Goal: Task Accomplishment & Management: Manage account settings

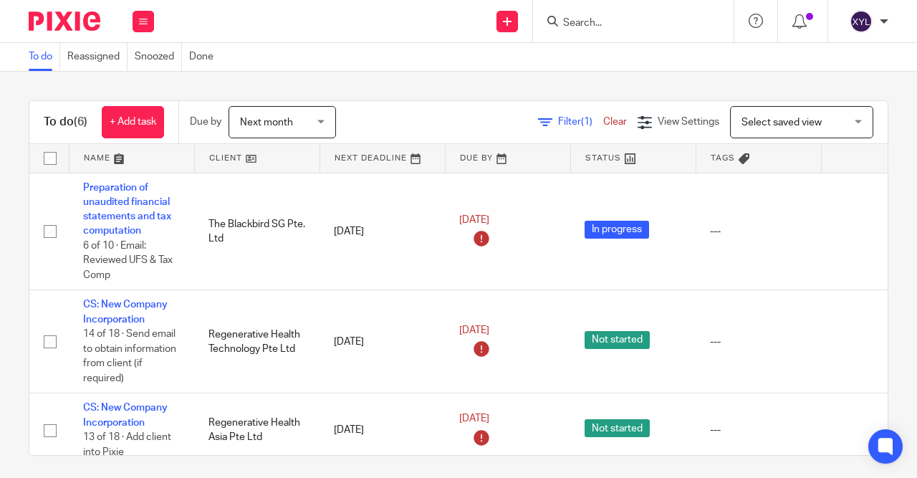
scroll to position [6, 0]
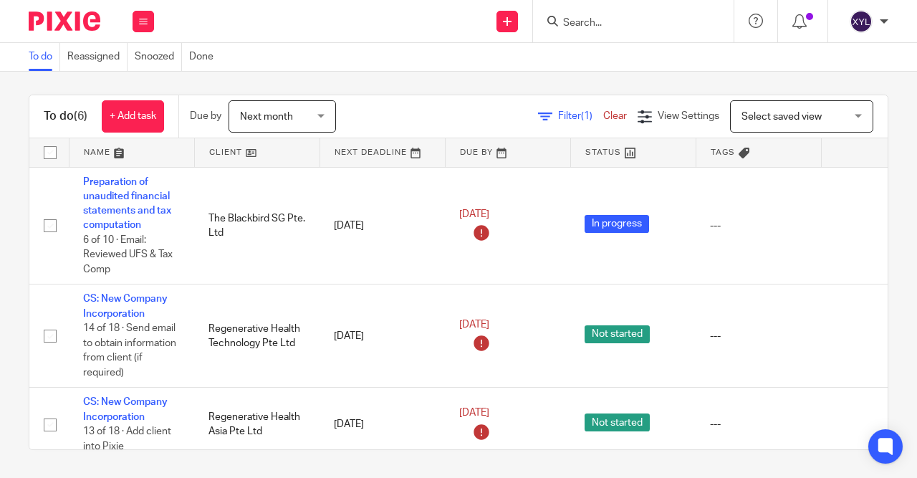
click at [602, 24] on input "Search" at bounding box center [625, 23] width 129 height 13
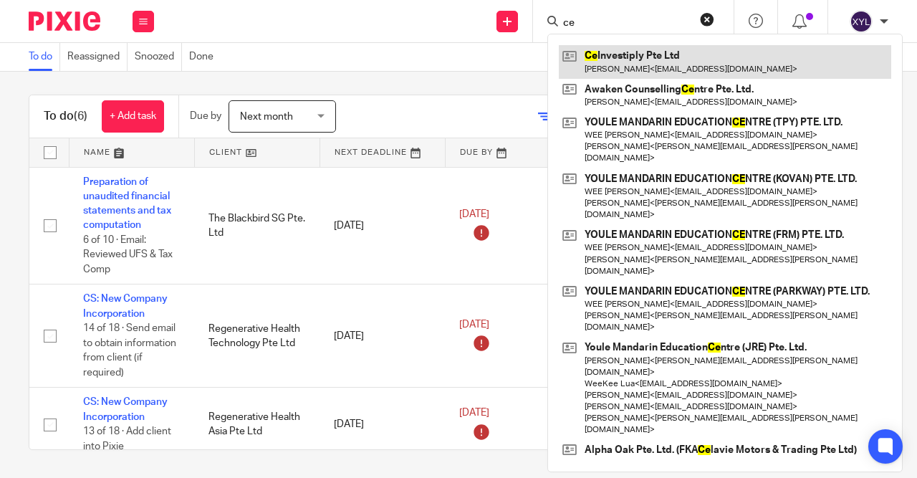
type input "ce"
click at [611, 70] on link at bounding box center [725, 61] width 332 height 33
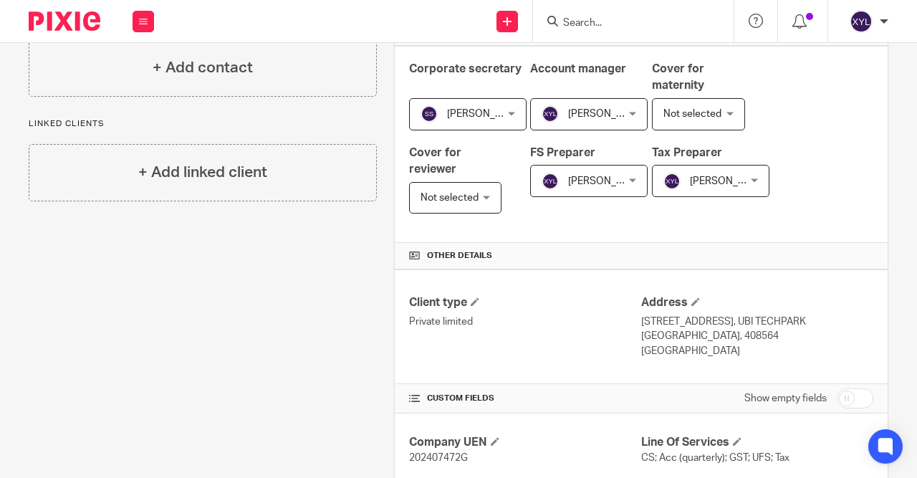
scroll to position [324, 0]
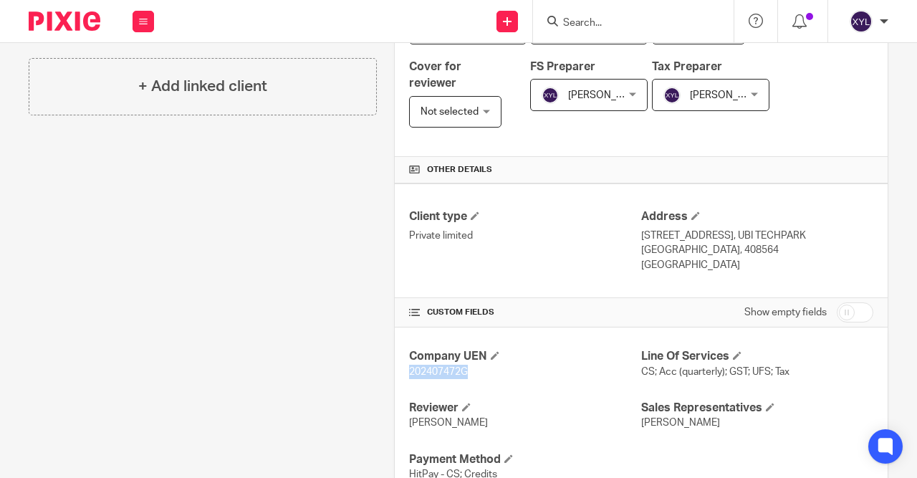
drag, startPoint x: 471, startPoint y: 366, endPoint x: 390, endPoint y: 370, distance: 81.7
click at [395, 370] on div "Company UEN 202407472G Line Of Services CS; Acc (quarterly); GST; UFS; Tax Revi…" at bounding box center [641, 414] width 493 height 175
copy span "202407472G"
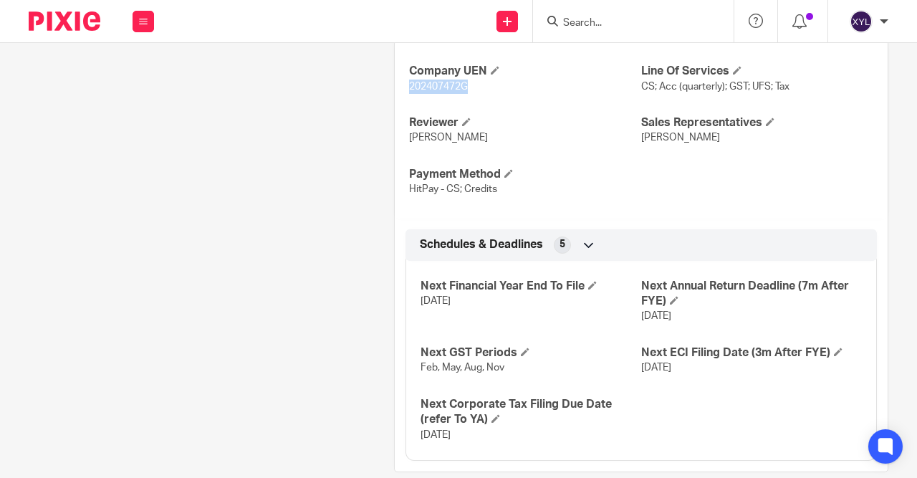
scroll to position [629, 0]
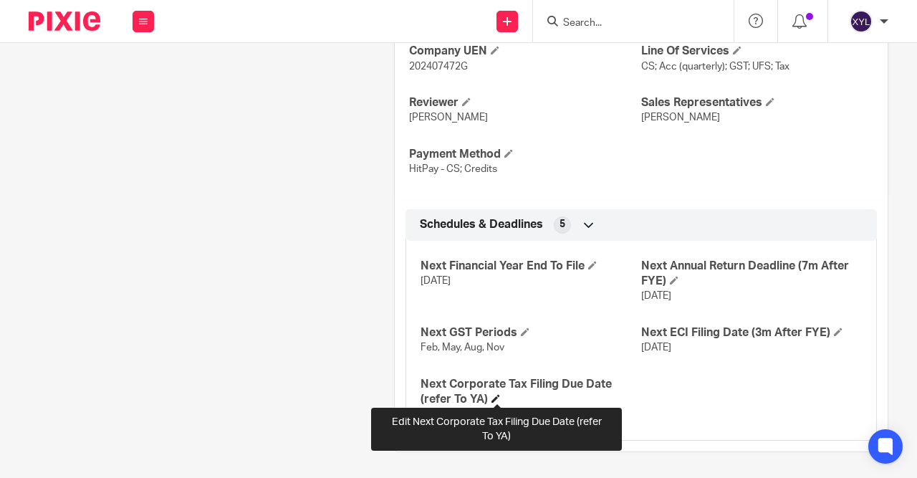
click at [496, 397] on span at bounding box center [495, 398] width 9 height 9
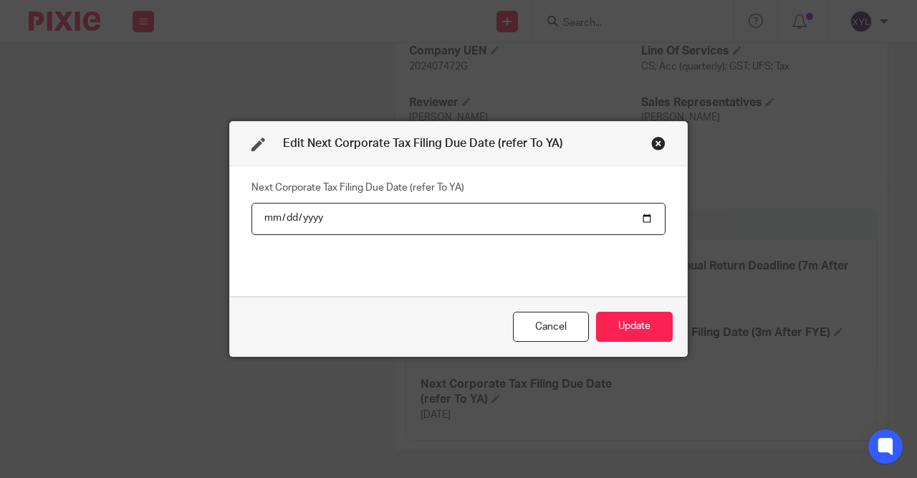
click at [319, 220] on input "2026-11-30" at bounding box center [458, 219] width 414 height 32
click at [542, 319] on div "Cancel" at bounding box center [551, 326] width 76 height 31
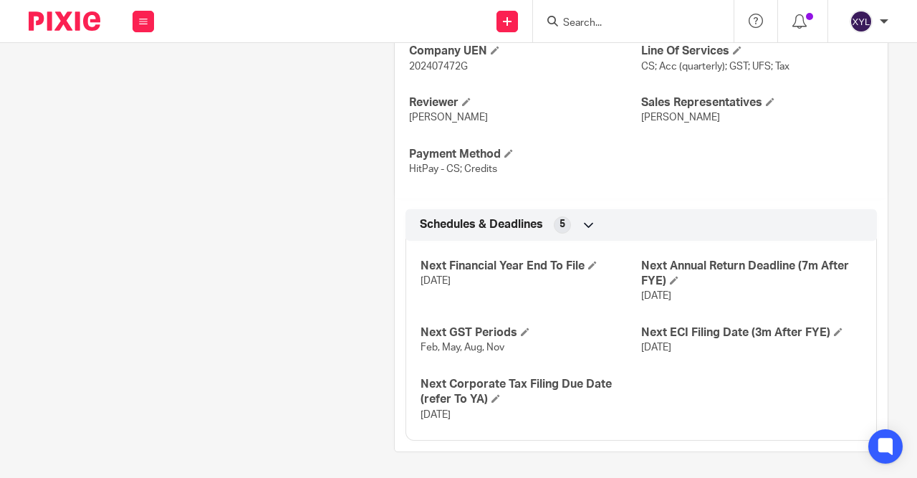
click at [644, 24] on input "Search" at bounding box center [625, 23] width 129 height 13
drag, startPoint x: 584, startPoint y: 20, endPoint x: 503, endPoint y: -2, distance: 83.9
click at [561, 17] on input "ear" at bounding box center [625, 23] width 129 height 13
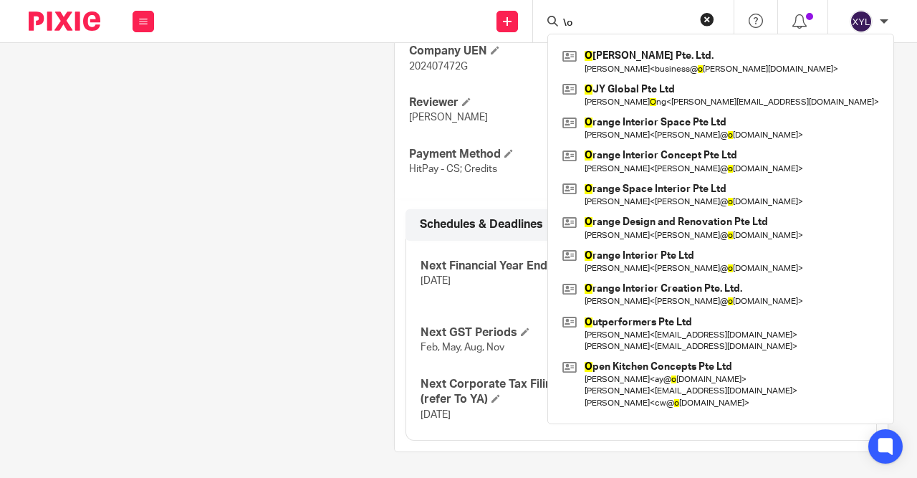
type input "\"
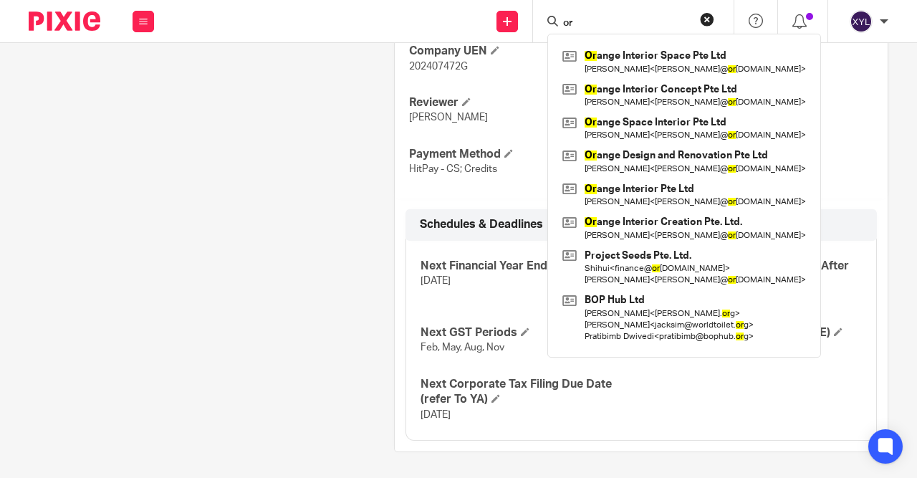
type input "o"
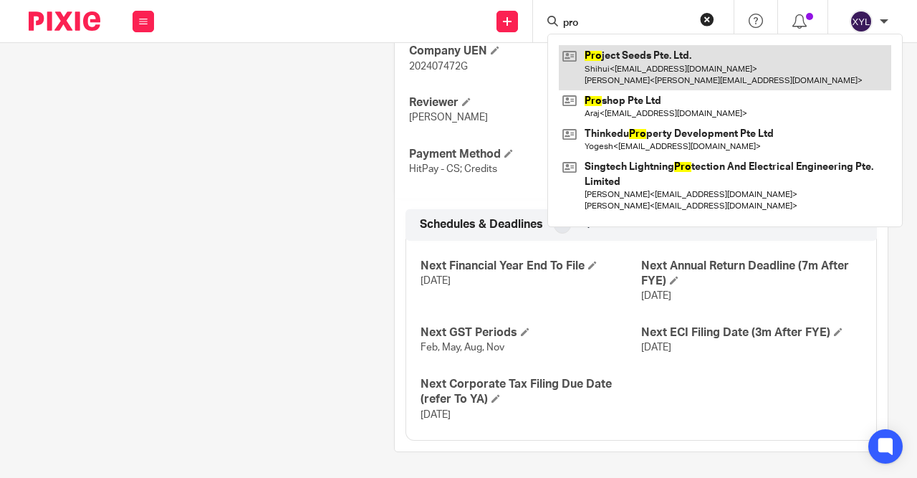
type input "pro"
click at [700, 83] on link at bounding box center [725, 67] width 332 height 44
click at [692, 77] on link at bounding box center [725, 67] width 332 height 44
click at [642, 55] on link at bounding box center [725, 67] width 332 height 44
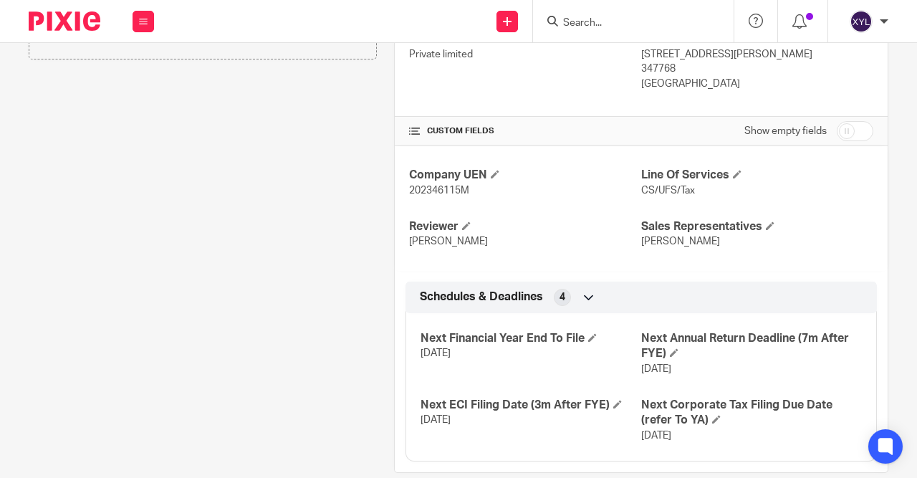
scroll to position [526, 0]
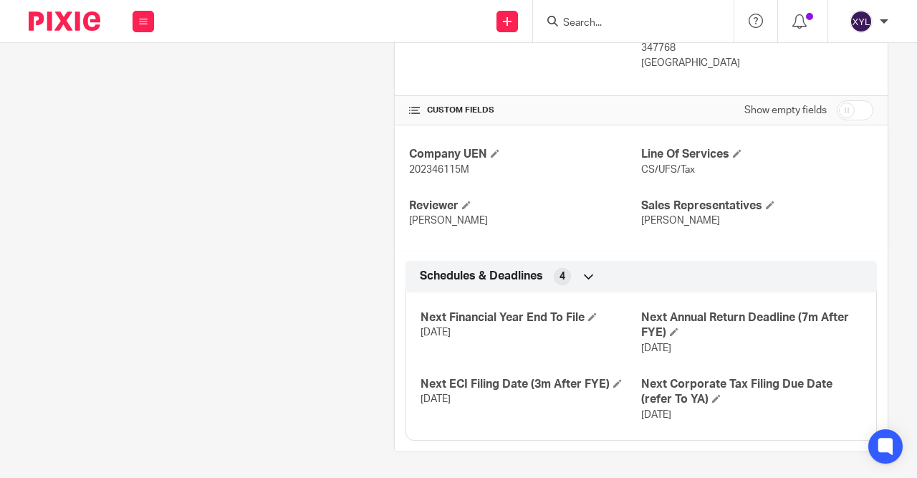
click at [639, 11] on div at bounding box center [633, 21] width 200 height 42
click at [608, 22] on input "Search" at bounding box center [625, 23] width 129 height 13
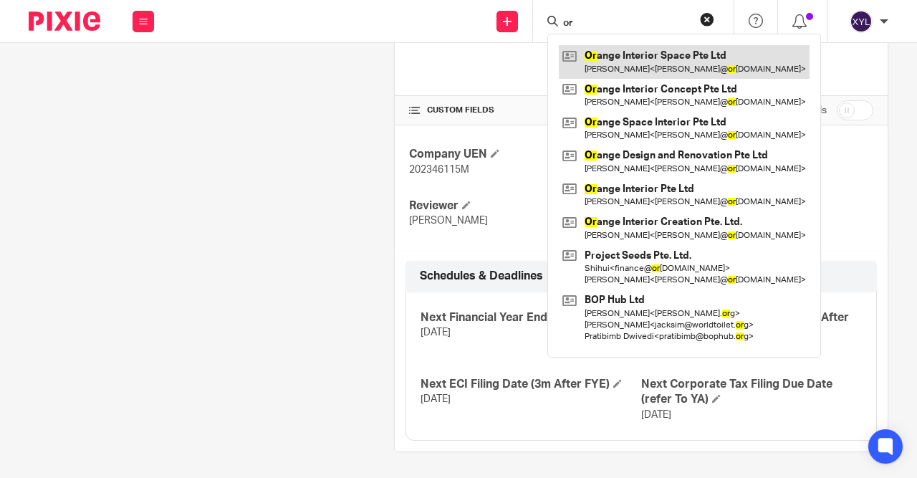
type input "or"
click at [602, 61] on link at bounding box center [684, 61] width 251 height 33
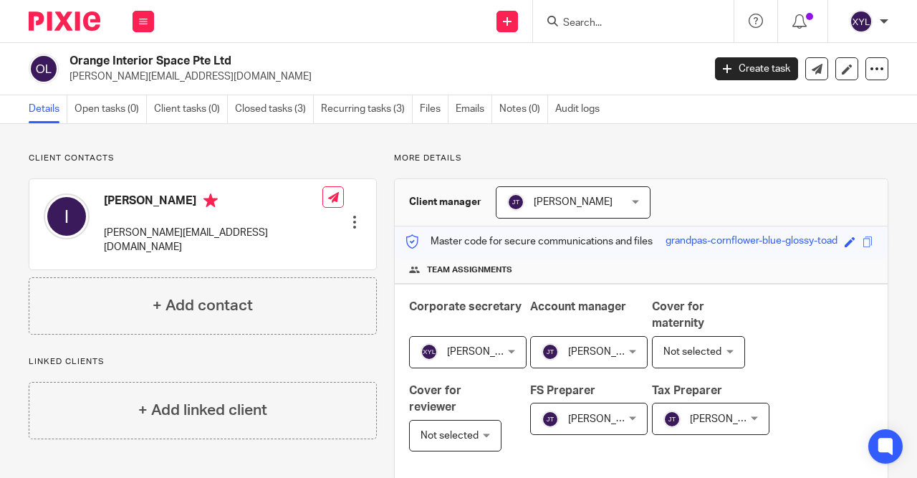
click at [764, 431] on div "Corporate secretary [PERSON_NAME] [PERSON_NAME] Not selected [PERSON_NAME] [GEO…" at bounding box center [641, 382] width 493 height 197
drag, startPoint x: 764, startPoint y: 431, endPoint x: 770, endPoint y: 453, distance: 23.1
drag, startPoint x: 768, startPoint y: 454, endPoint x: 768, endPoint y: 462, distance: 7.9
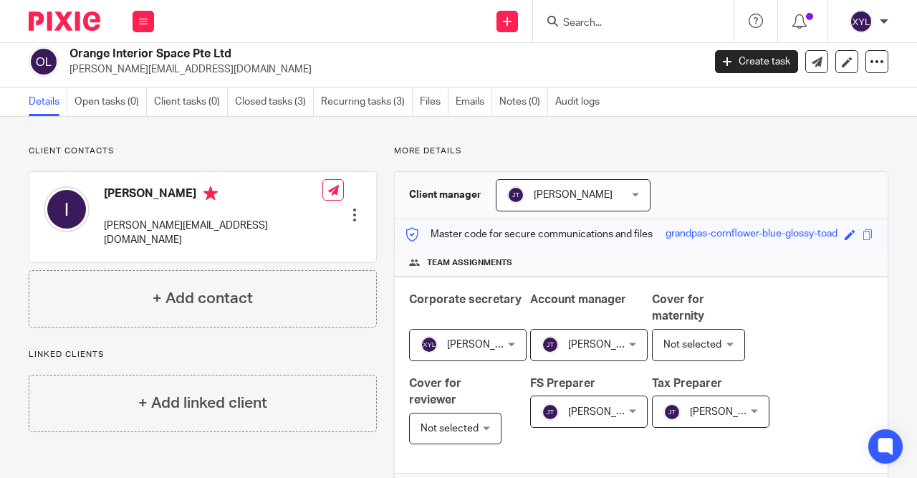
scroll to position [37, 0]
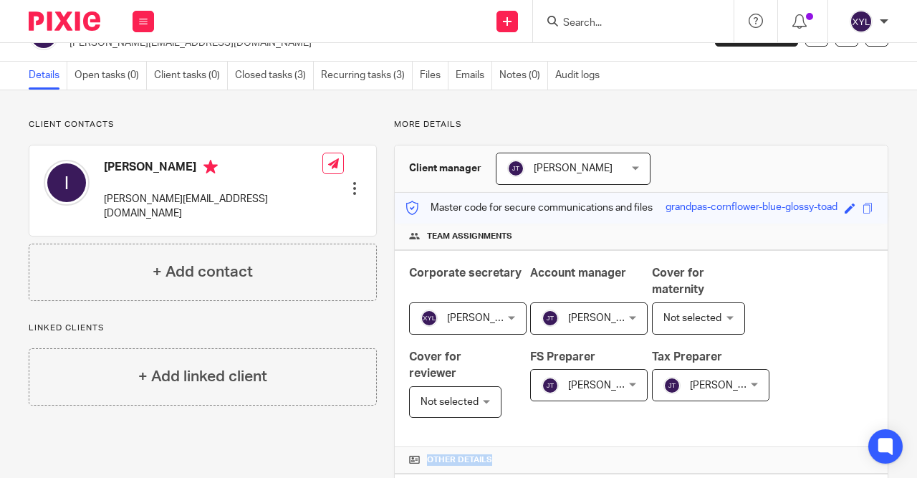
drag, startPoint x: 759, startPoint y: 466, endPoint x: 744, endPoint y: 485, distance: 24.5
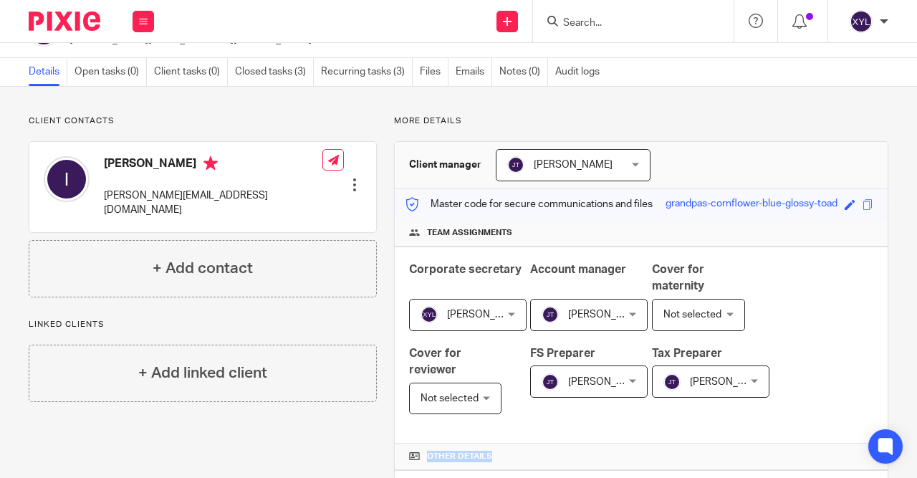
scroll to position [299, 0]
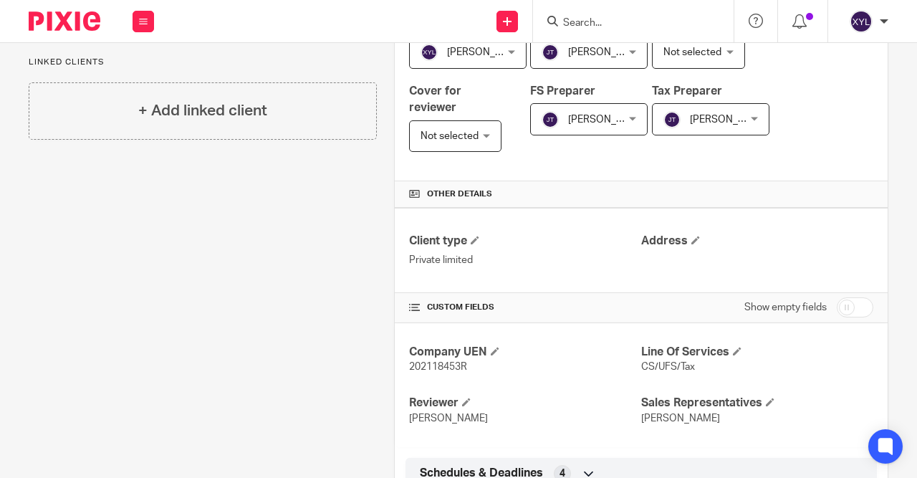
click at [634, 29] on form at bounding box center [637, 21] width 153 height 18
click at [637, 17] on input "Search" at bounding box center [625, 23] width 129 height 13
click at [604, 22] on input "Search" at bounding box center [625, 23] width 129 height 13
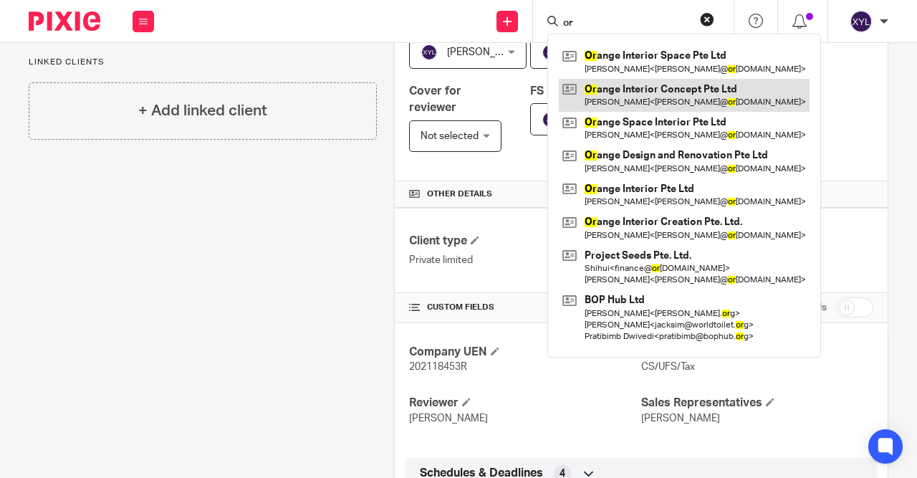
type input "or"
click at [589, 106] on link at bounding box center [684, 95] width 251 height 33
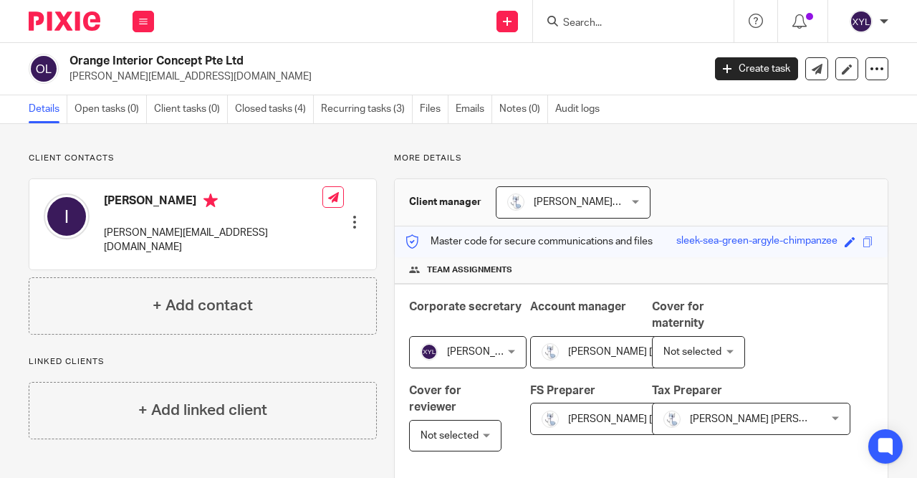
scroll to position [445, 0]
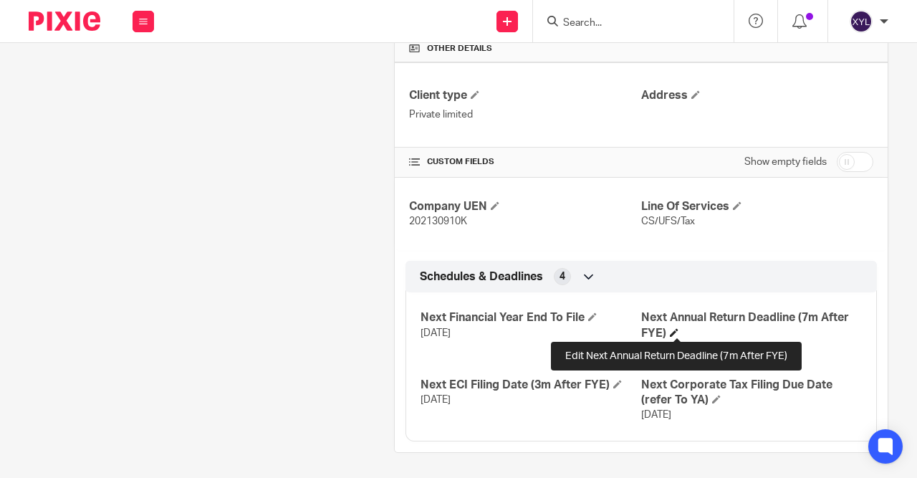
click at [677, 329] on span at bounding box center [673, 332] width 9 height 9
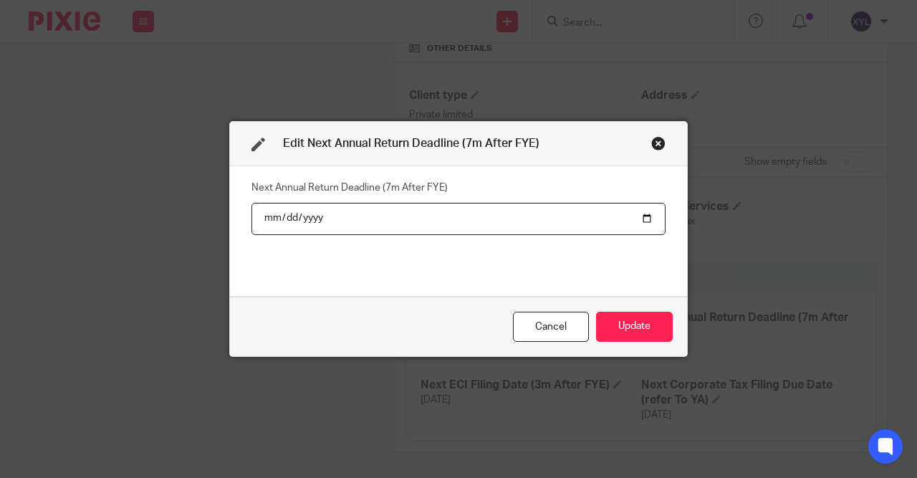
click at [324, 215] on input "[DATE]" at bounding box center [458, 219] width 414 height 32
click at [317, 218] on input "[DATE]" at bounding box center [458, 219] width 414 height 32
type input "[DATE]"
click at [633, 329] on button "Update" at bounding box center [634, 326] width 77 height 31
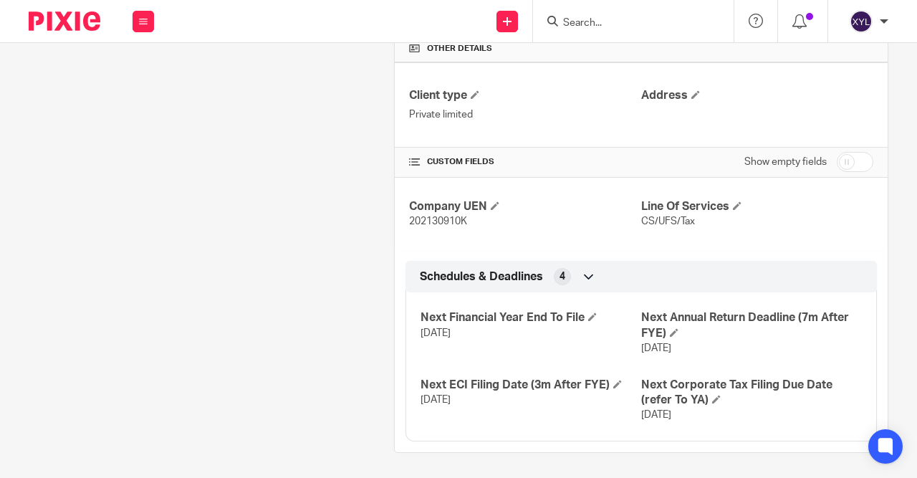
click at [674, 17] on input "Search" at bounding box center [625, 23] width 129 height 13
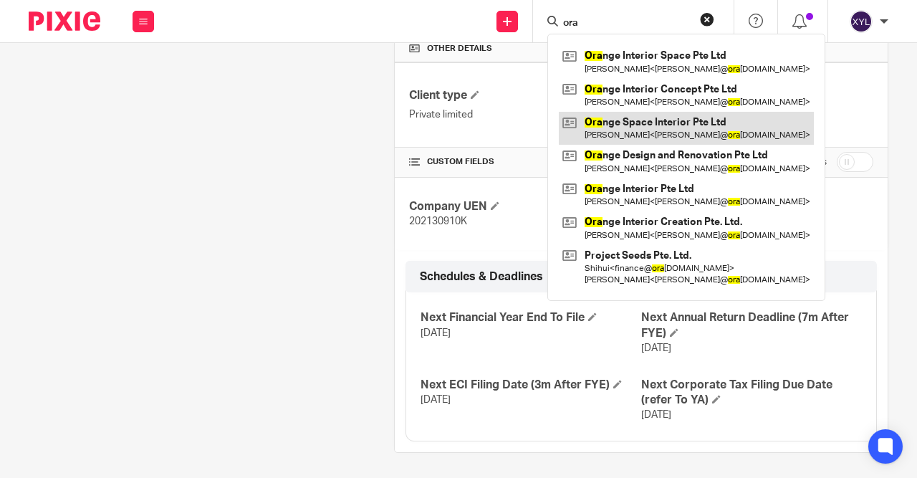
type input "ora"
click at [654, 123] on link at bounding box center [686, 128] width 255 height 33
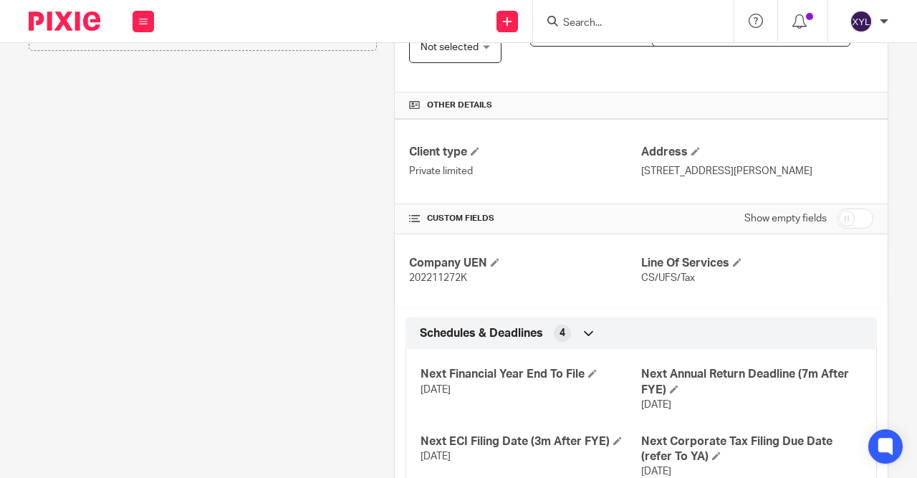
scroll to position [389, 0]
click at [667, 397] on h4 "Next Annual Return Deadline (7m After FYE)" at bounding box center [751, 381] width 221 height 31
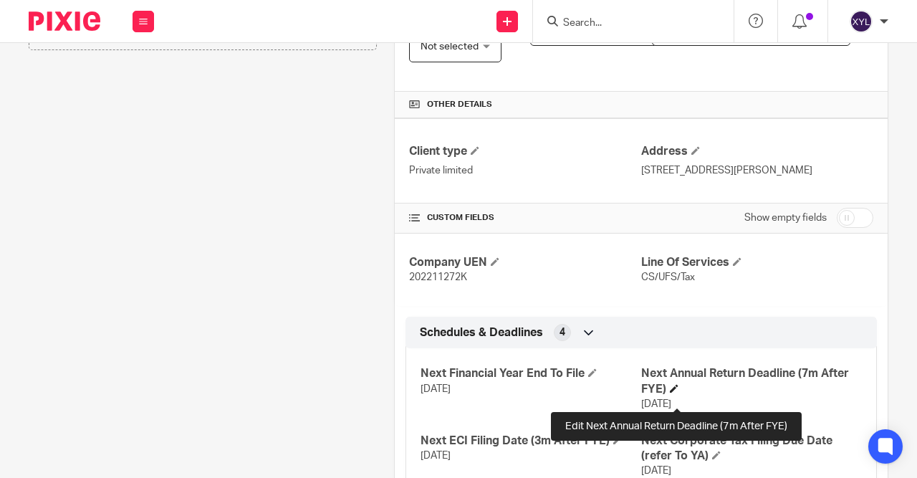
click at [675, 392] on span at bounding box center [673, 388] width 9 height 9
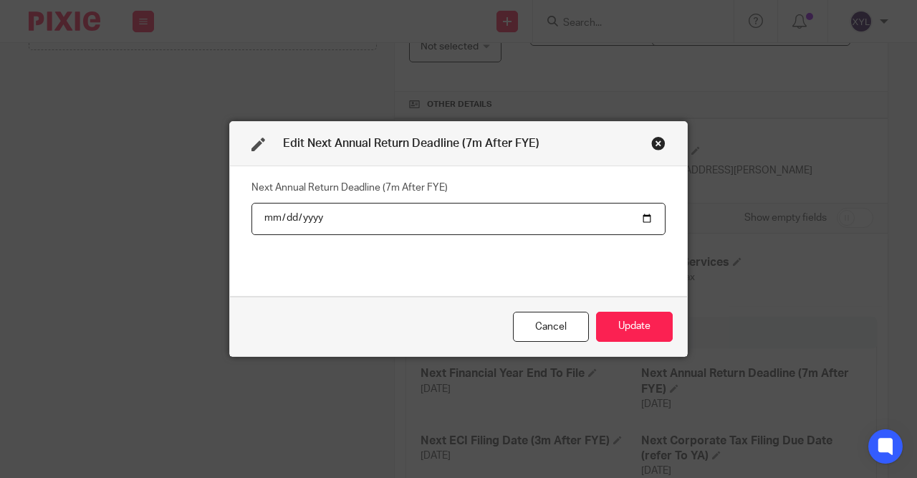
click at [317, 221] on input "[DATE]" at bounding box center [458, 219] width 414 height 32
type input "[DATE]"
click at [622, 323] on button "Update" at bounding box center [634, 326] width 77 height 31
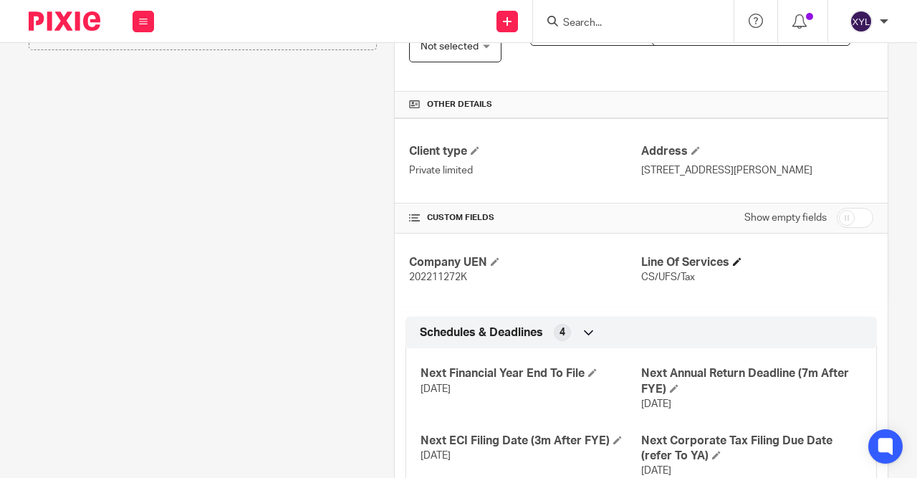
scroll to position [460, 0]
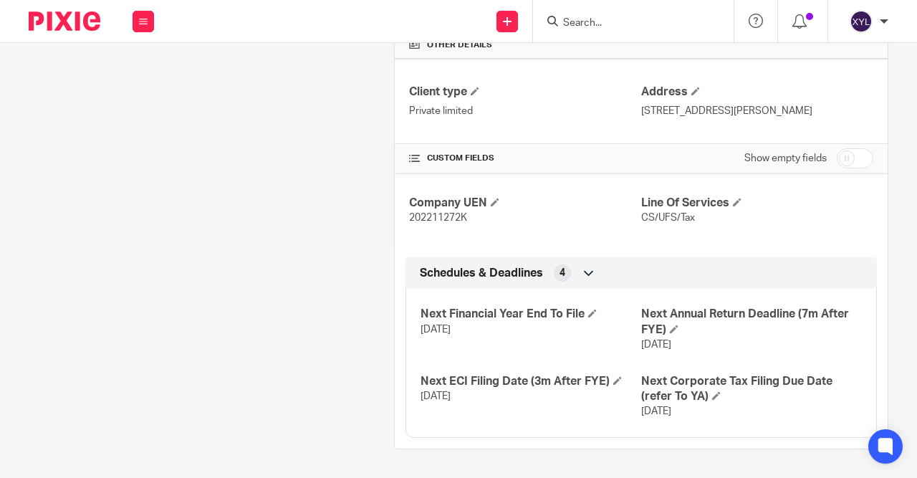
click at [633, 26] on input "Search" at bounding box center [625, 23] width 129 height 13
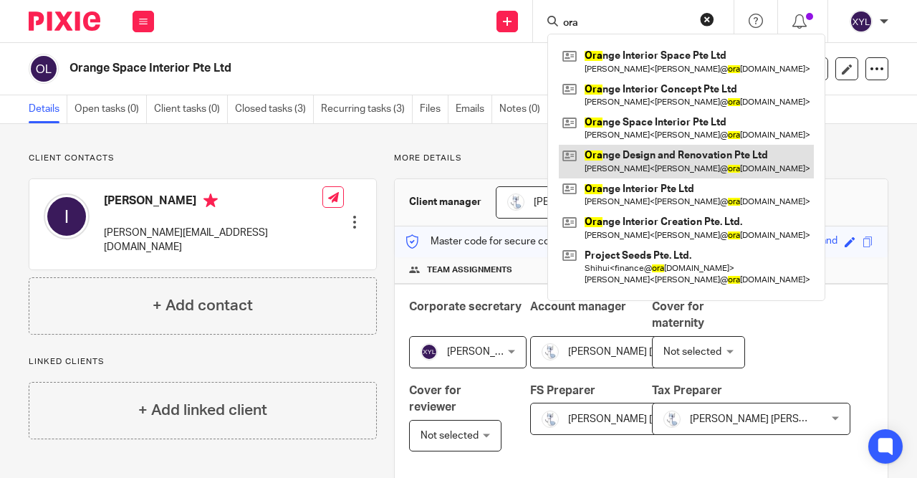
type input "ora"
click at [673, 158] on link at bounding box center [686, 161] width 255 height 33
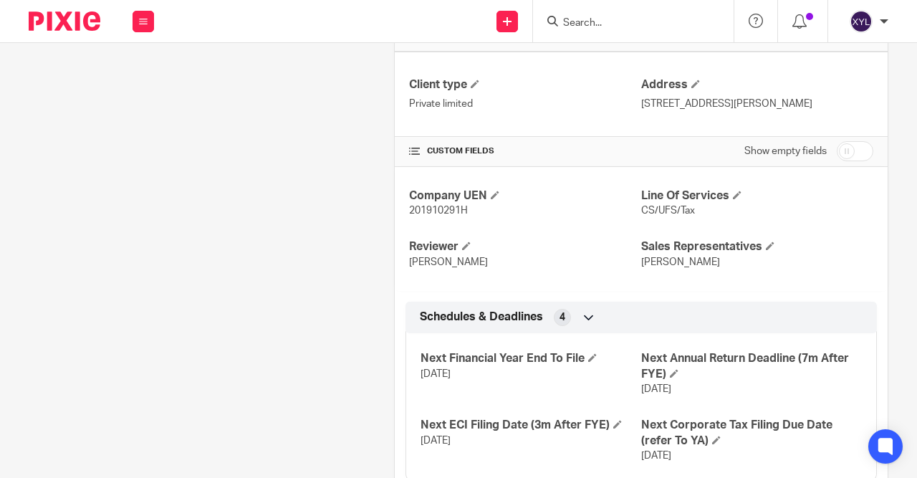
scroll to position [511, 0]
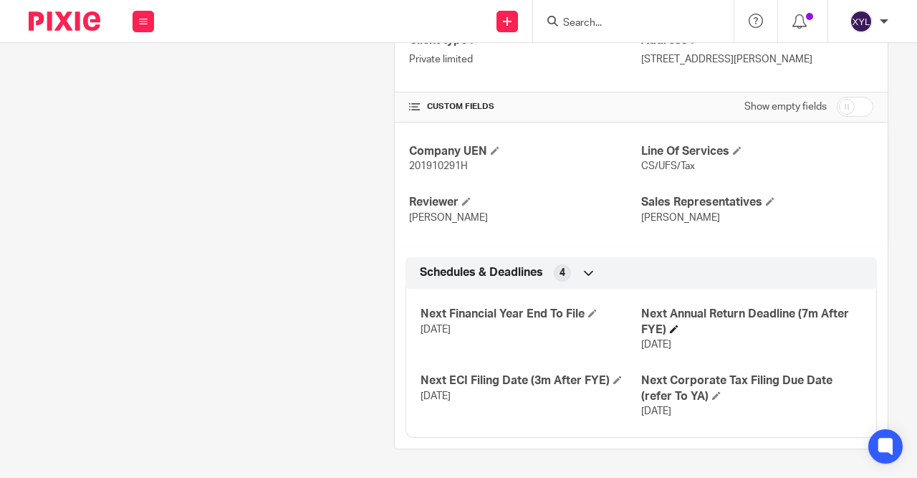
click at [671, 324] on h4 "Next Annual Return Deadline (7m After FYE)" at bounding box center [751, 321] width 221 height 31
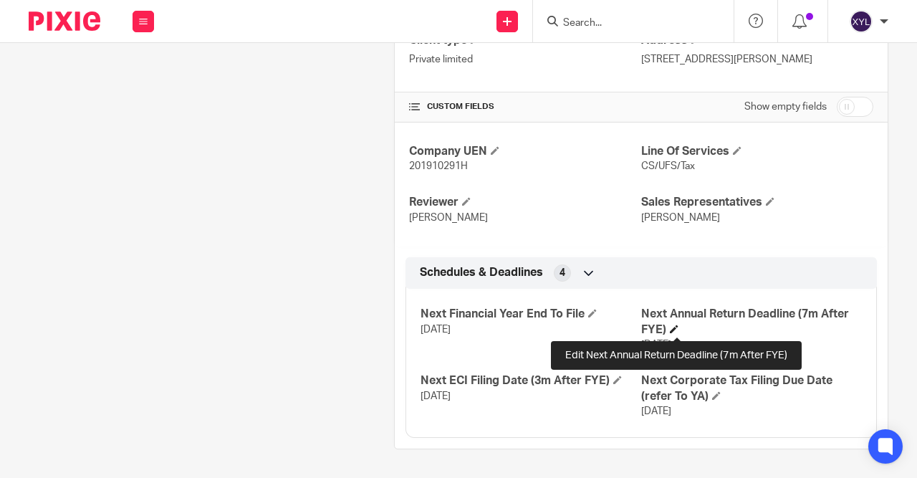
click at [675, 331] on span at bounding box center [673, 328] width 9 height 9
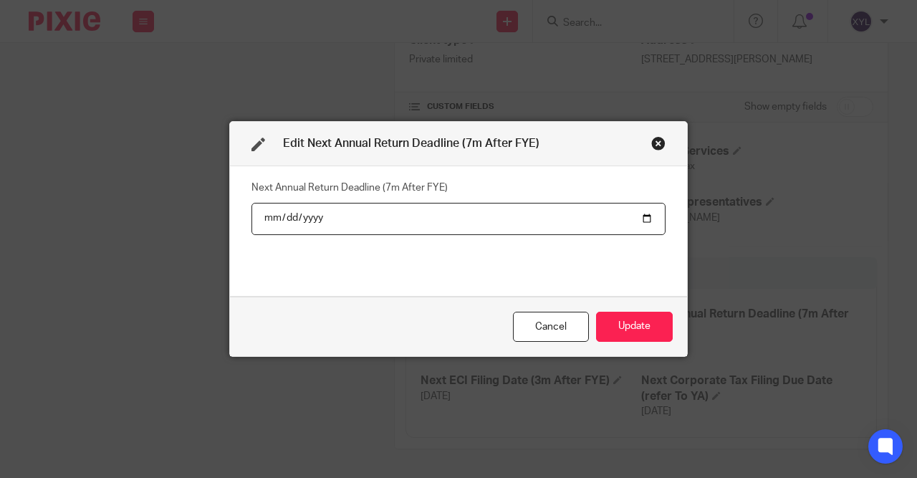
click at [311, 221] on input "[DATE]" at bounding box center [458, 219] width 414 height 32
type input "[DATE]"
click at [625, 310] on div "Cancel Update" at bounding box center [458, 326] width 457 height 60
click at [612, 340] on button "Update" at bounding box center [634, 326] width 77 height 31
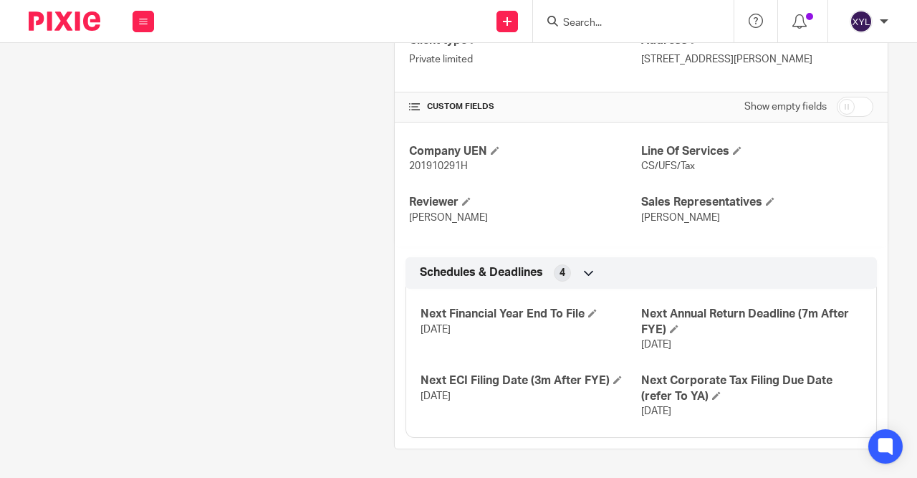
click at [664, 10] on div at bounding box center [633, 21] width 200 height 42
click at [627, 20] on input "Search" at bounding box center [625, 23] width 129 height 13
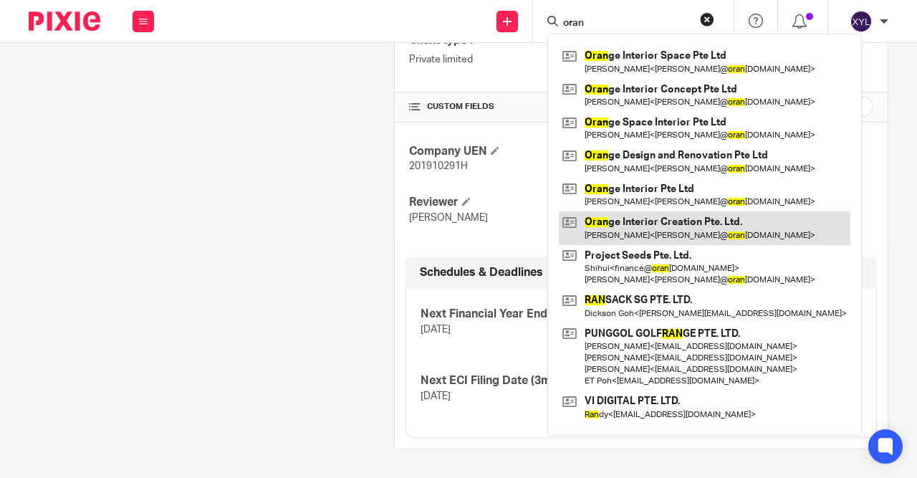
type input "oran"
click at [653, 240] on link at bounding box center [704, 227] width 291 height 33
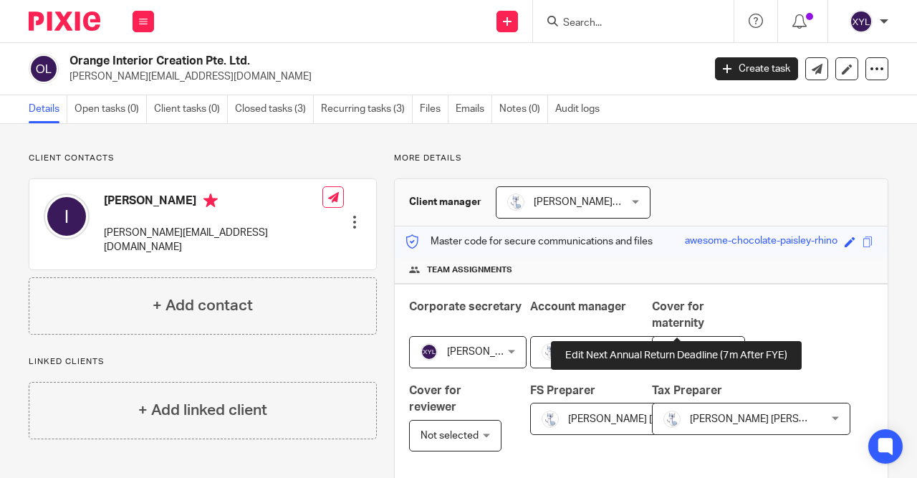
scroll to position [460, 0]
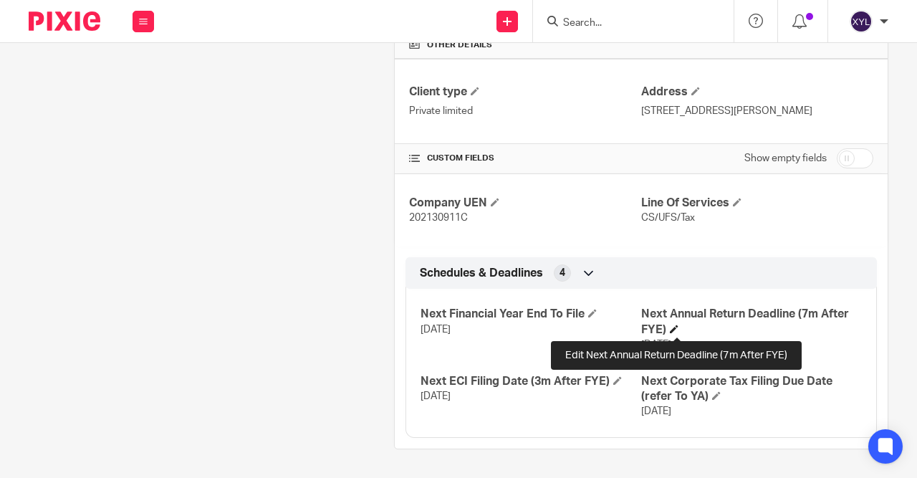
click at [672, 332] on span at bounding box center [673, 328] width 9 height 9
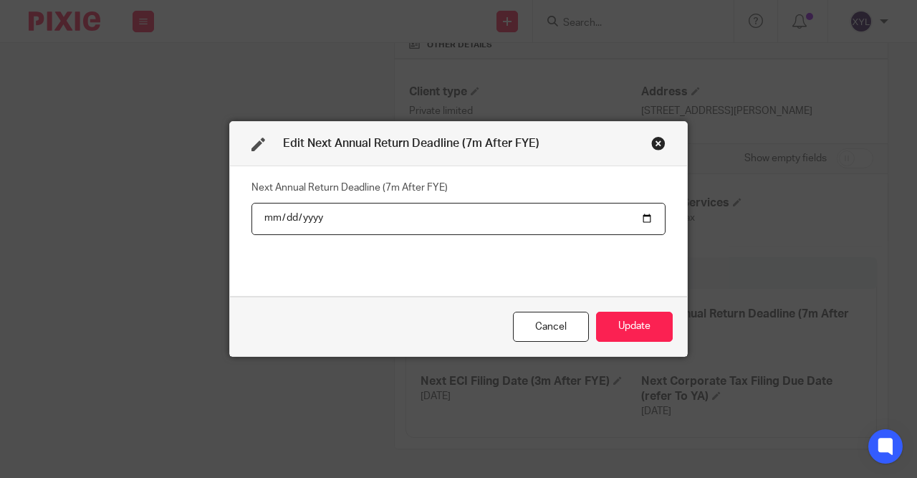
click at [309, 226] on input "2025-07-31" at bounding box center [458, 219] width 414 height 32
click at [311, 224] on input "2025-07-31" at bounding box center [458, 219] width 414 height 32
type input "2026-07-31"
click at [605, 327] on button "Update" at bounding box center [634, 326] width 77 height 31
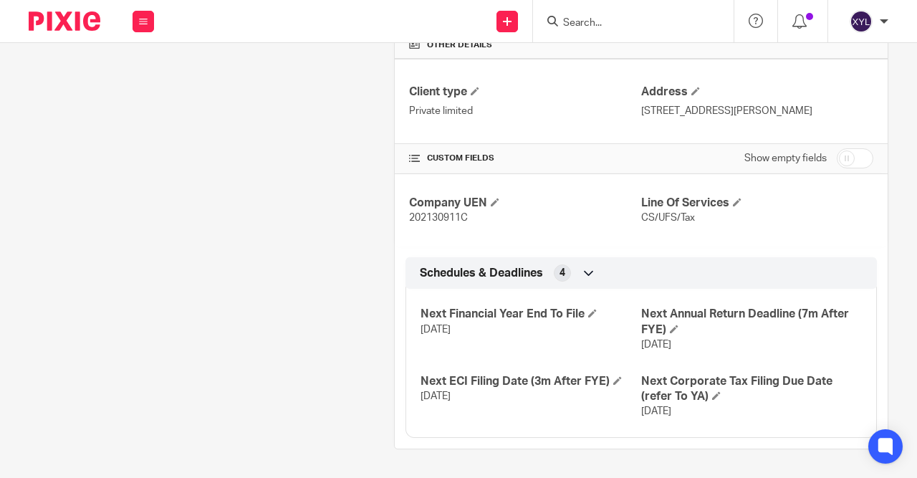
click at [611, 17] on input "Search" at bounding box center [625, 23] width 129 height 13
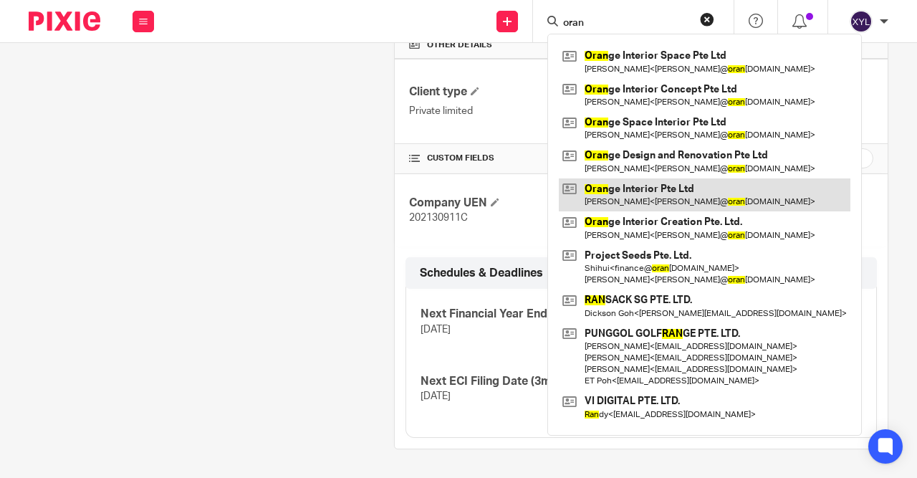
type input "oran"
click at [636, 204] on link at bounding box center [704, 194] width 291 height 33
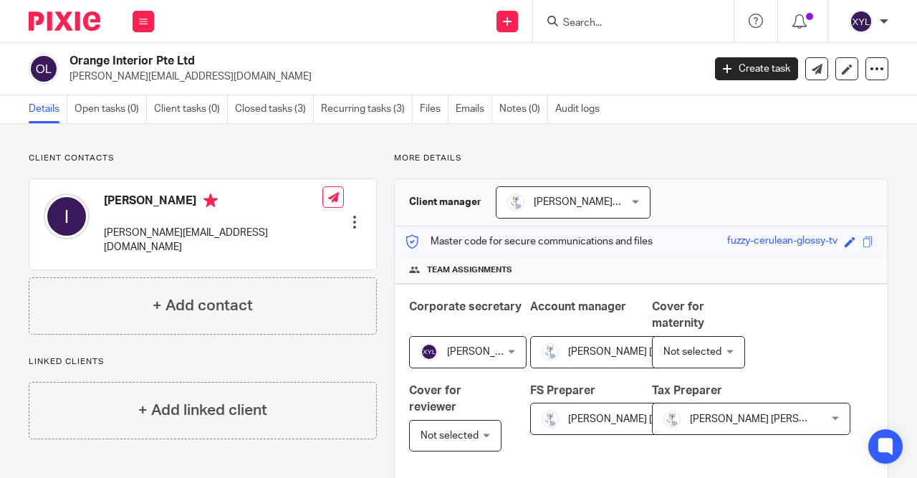
scroll to position [445, 0]
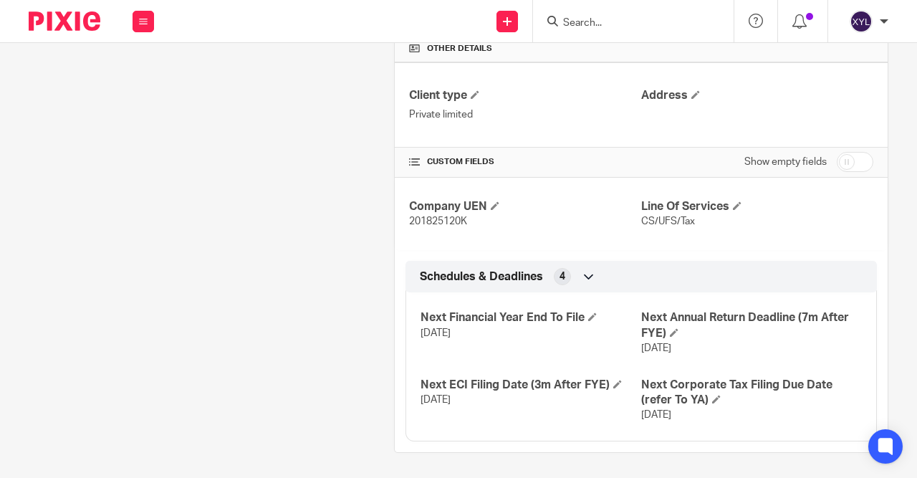
click at [678, 328] on span at bounding box center [673, 332] width 9 height 9
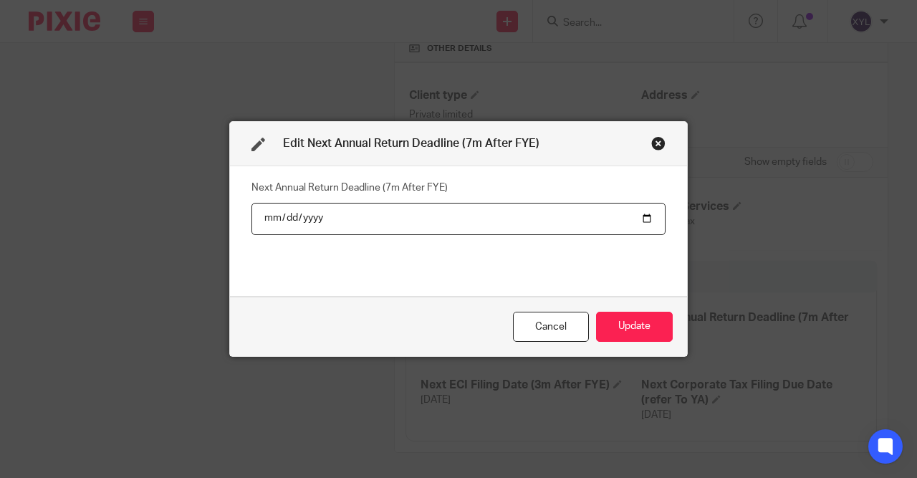
click at [313, 222] on input "[DATE]" at bounding box center [458, 219] width 414 height 32
type input "[DATE]"
click at [632, 324] on button "Update" at bounding box center [634, 326] width 77 height 31
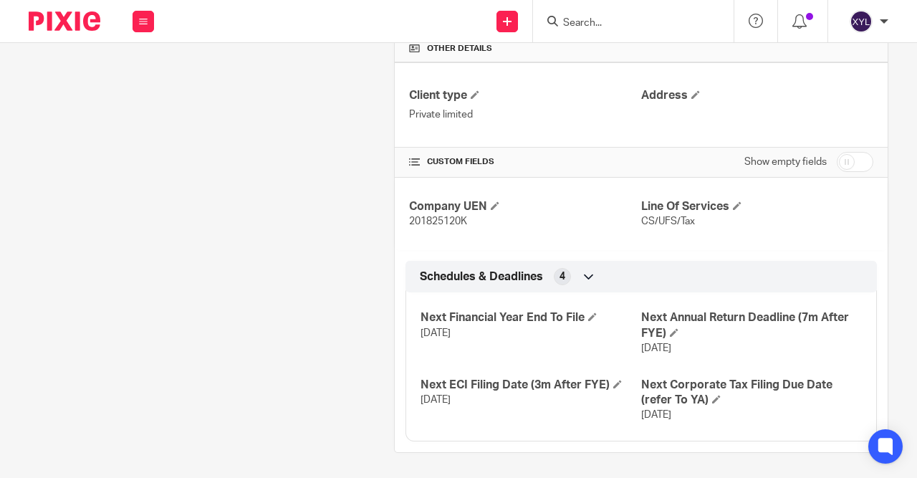
click at [644, 25] on input "Search" at bounding box center [625, 23] width 129 height 13
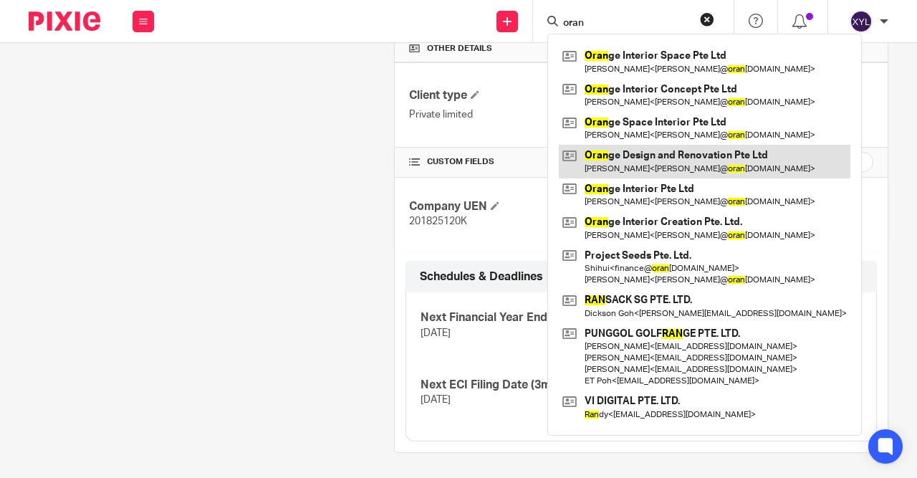
type input "oran"
click at [674, 156] on link at bounding box center [704, 161] width 291 height 33
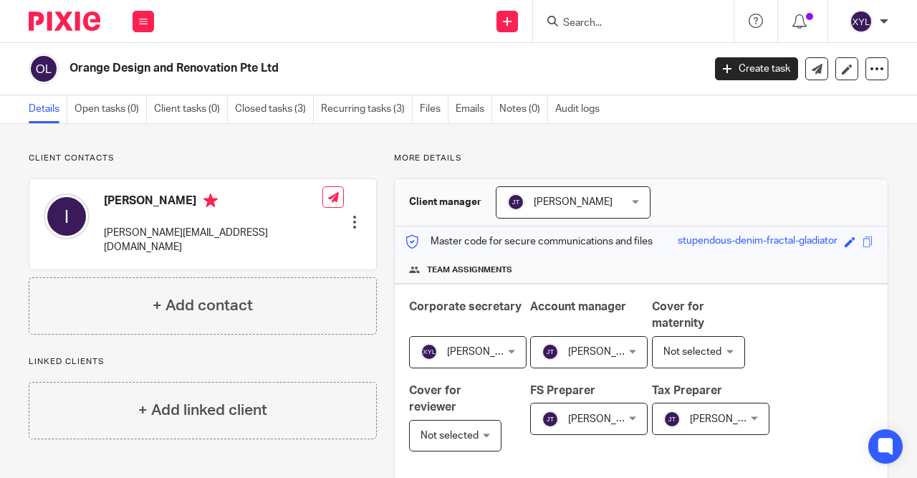
scroll to position [511, 0]
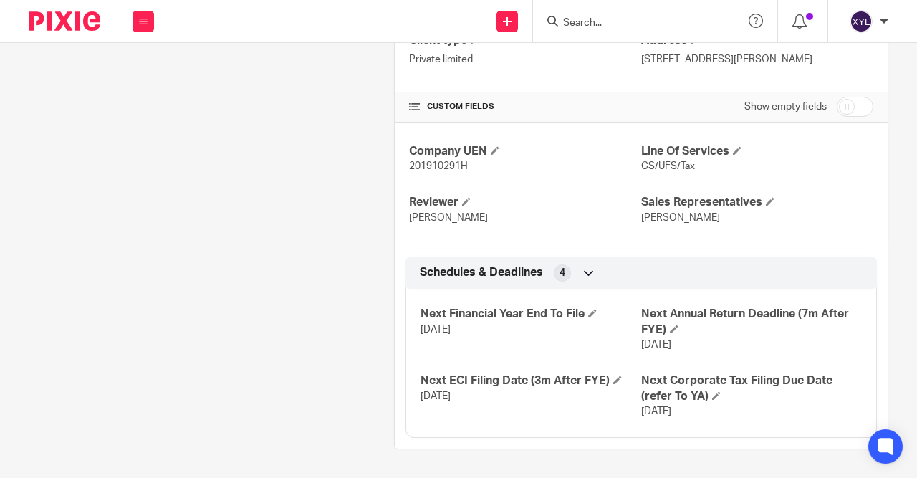
click at [599, 17] on input "Search" at bounding box center [625, 23] width 129 height 13
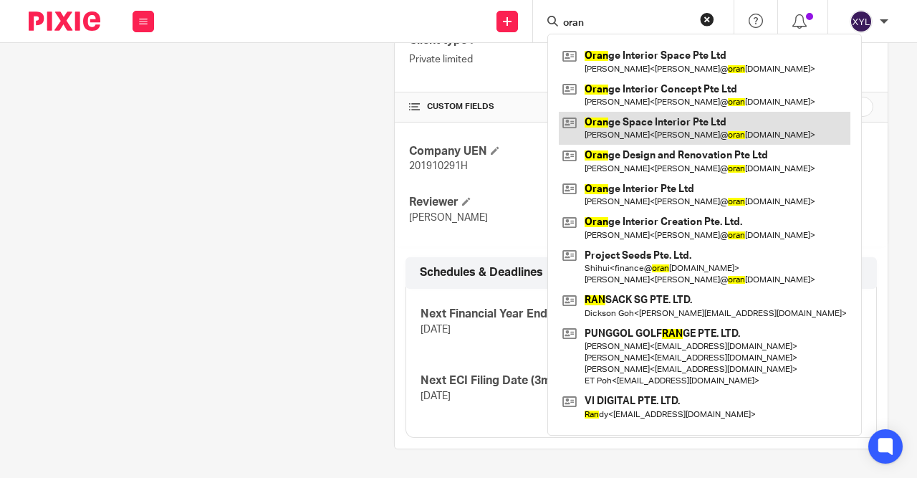
type input "oran"
click at [629, 127] on link at bounding box center [704, 128] width 291 height 33
